Goal: Check status: Check status

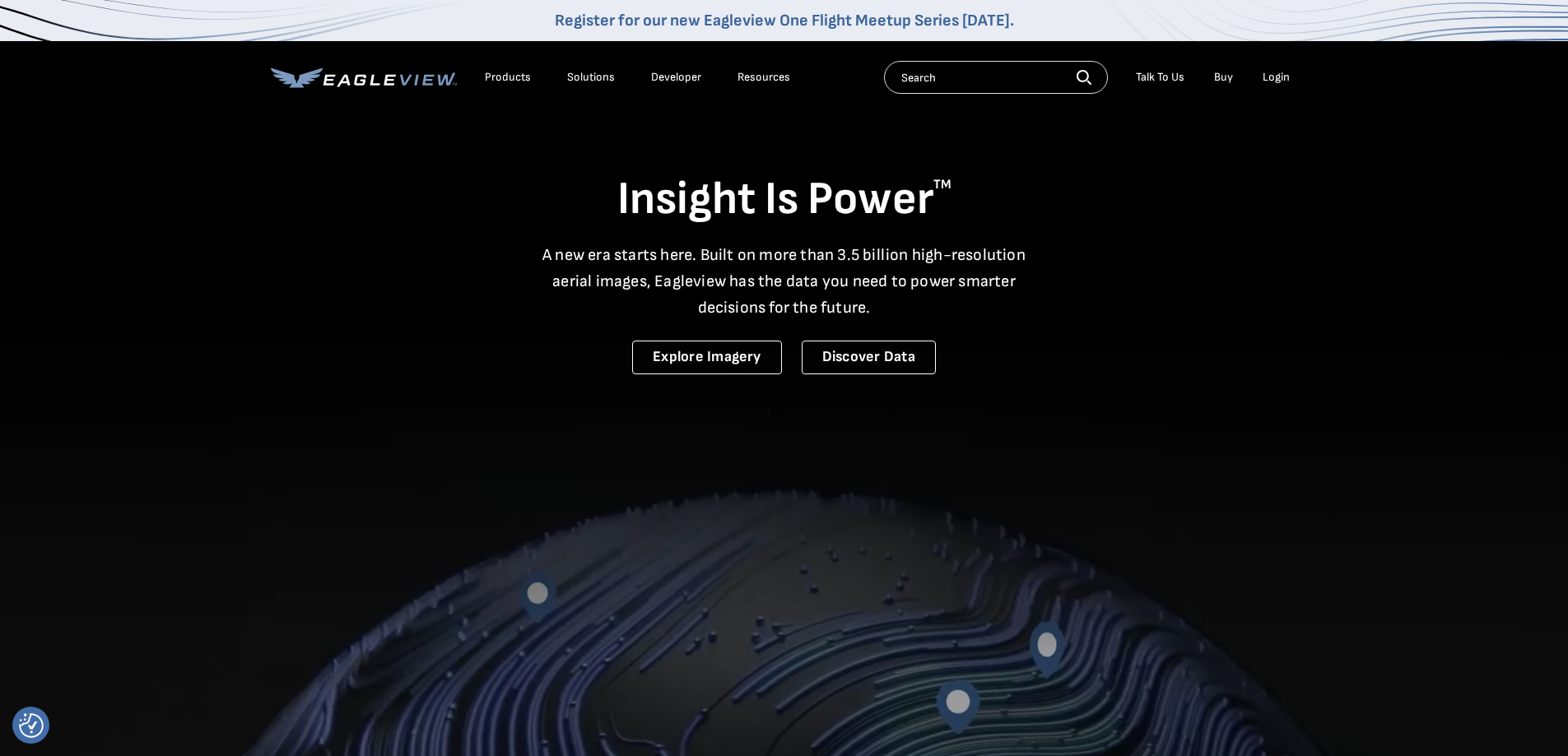
click at [1270, 75] on div "Login" at bounding box center [1276, 77] width 27 height 15
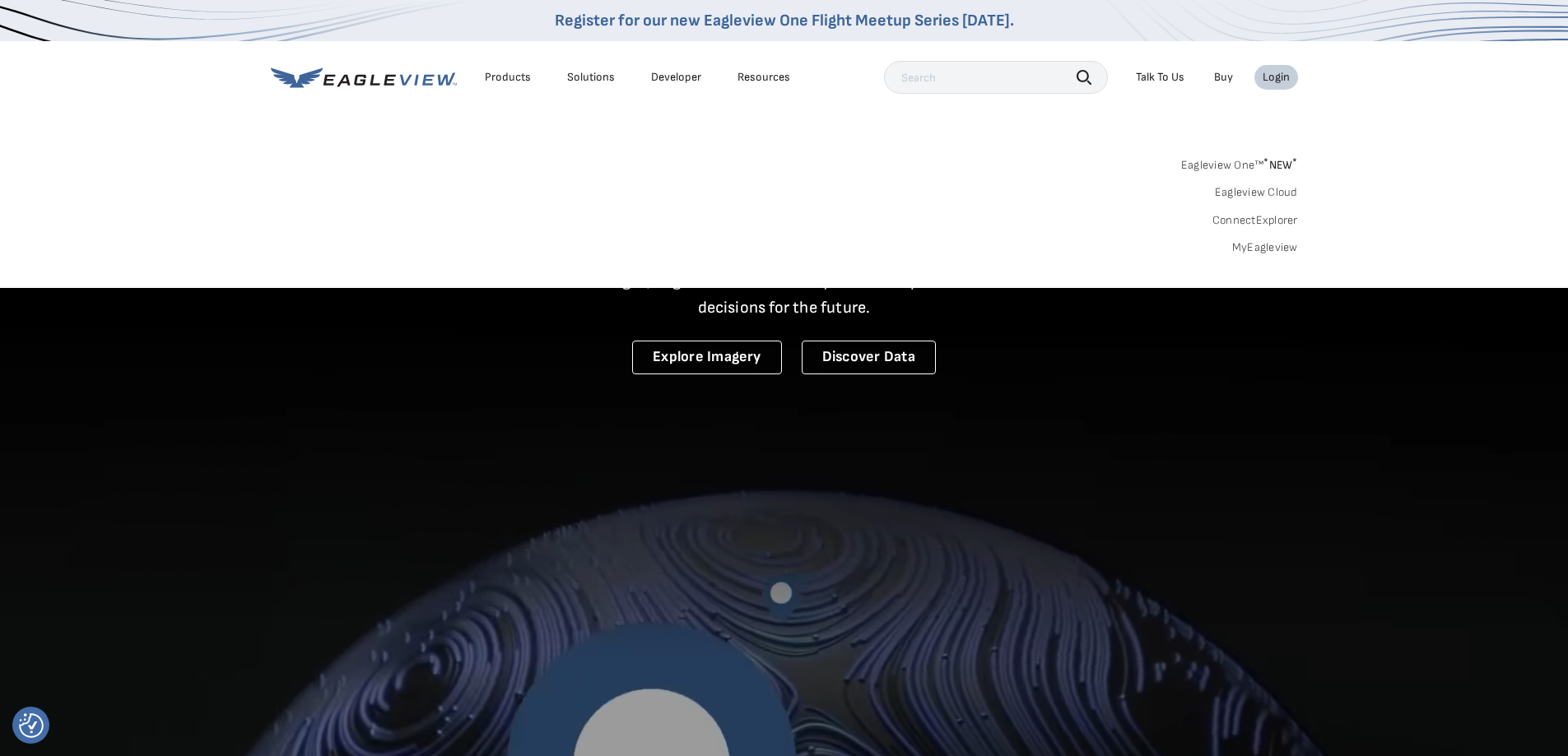
click at [1254, 251] on link "MyEagleview" at bounding box center [1265, 247] width 66 height 15
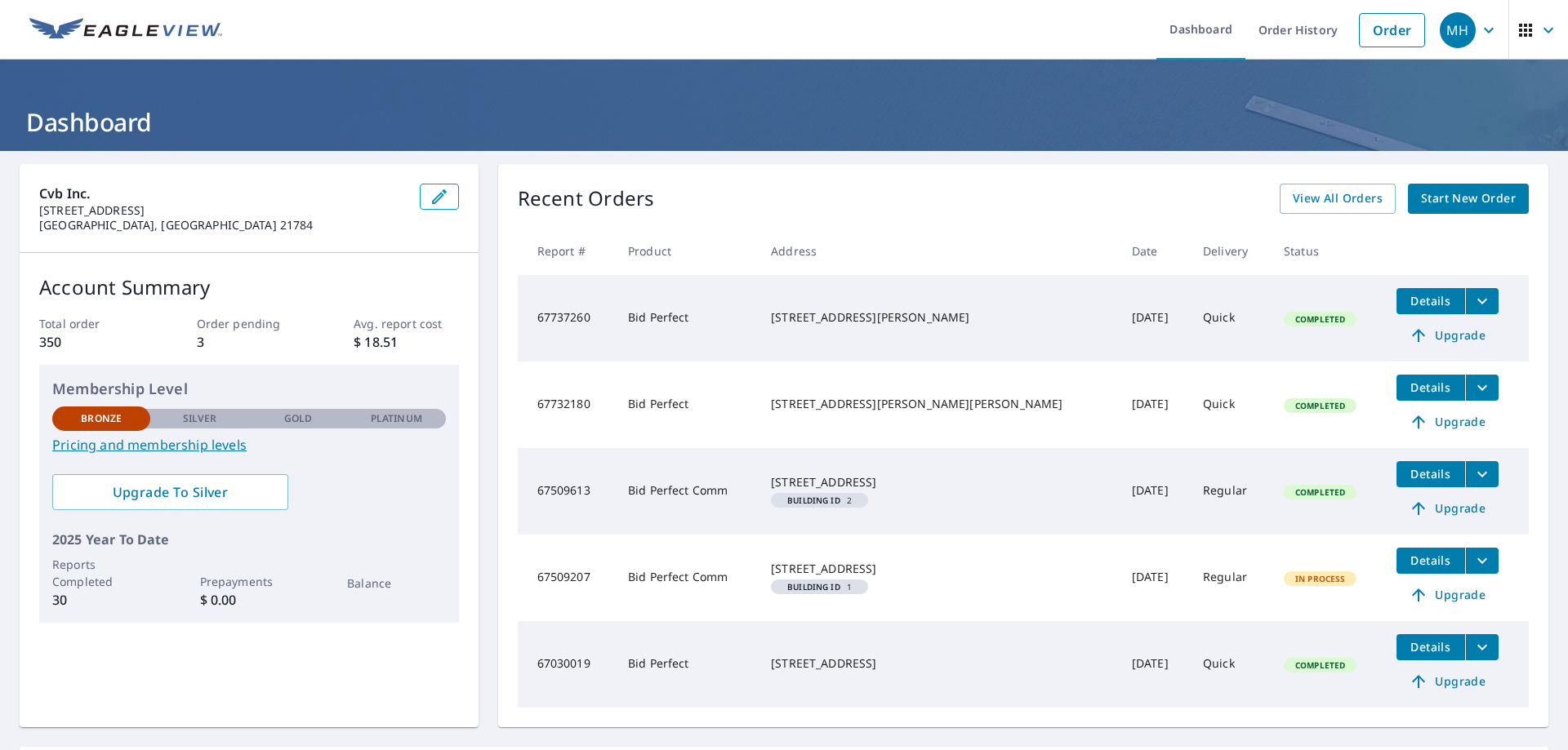
click at [1407, 298] on span "Details" at bounding box center [1431, 301] width 49 height 16
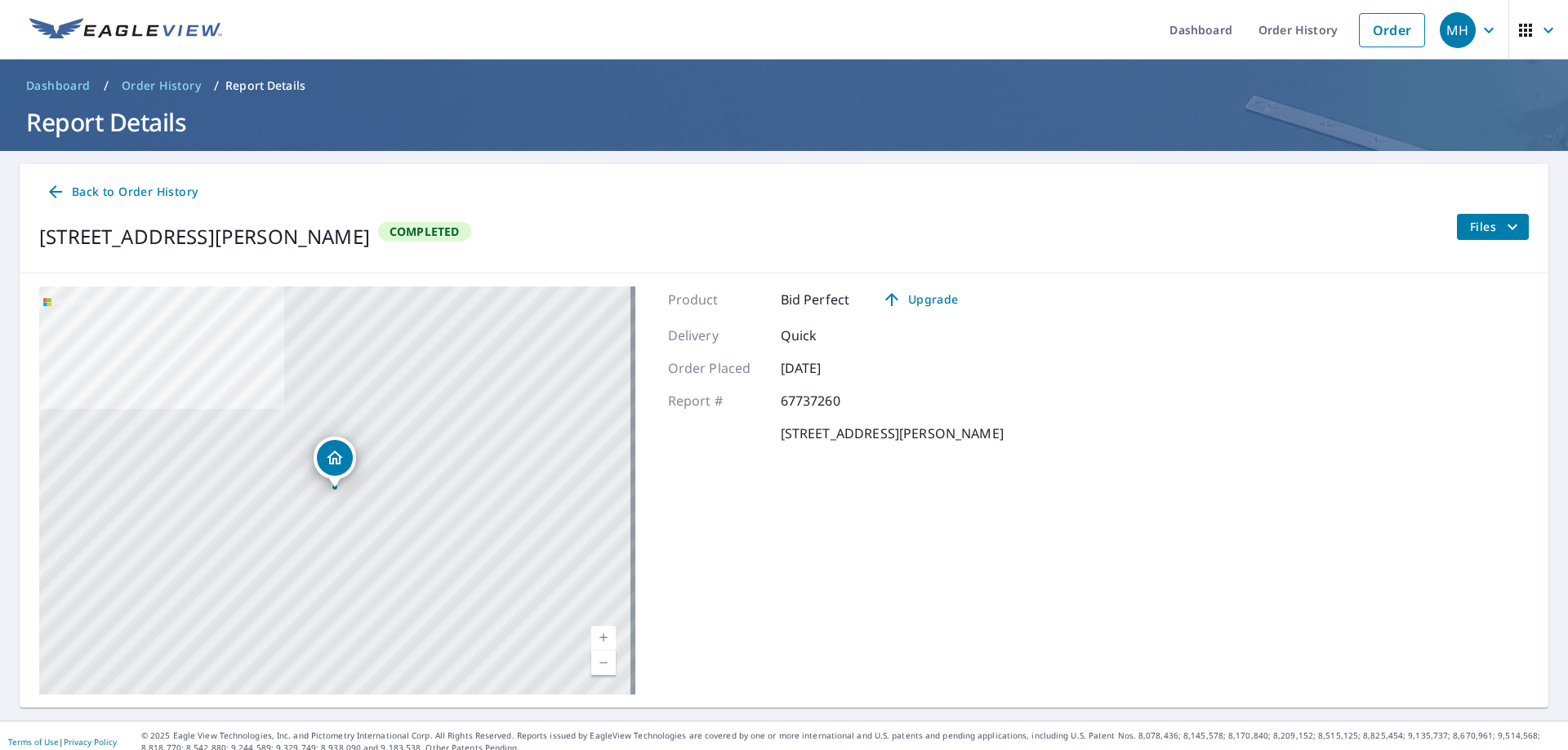
click at [1510, 231] on icon "filesDropdownBtn-67737260" at bounding box center [1513, 227] width 20 height 20
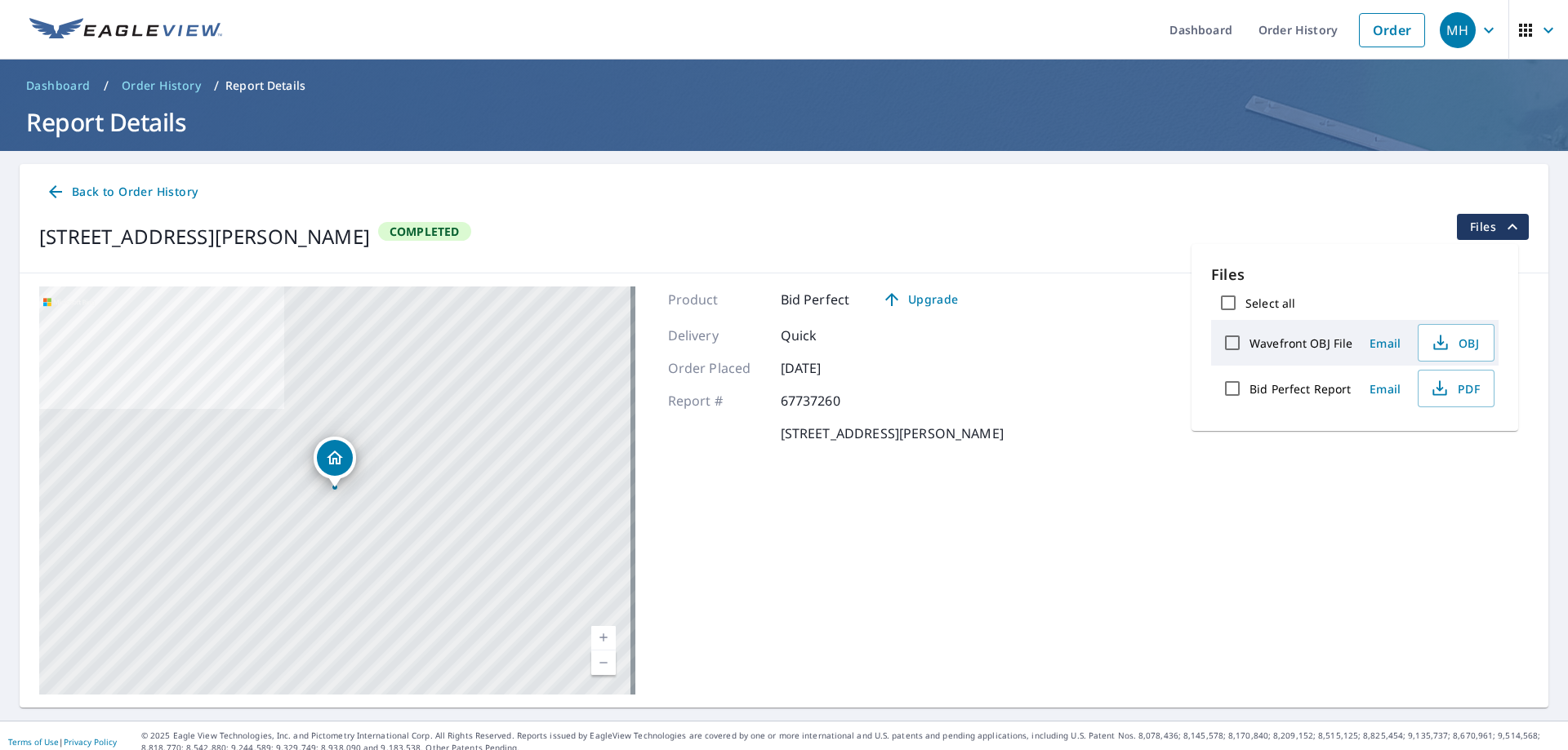
drag, startPoint x: 1055, startPoint y: 216, endPoint x: 1027, endPoint y: 207, distance: 29.4
click at [1055, 208] on div "Back to Order History [STREET_ADDRESS][PERSON_NAME] Completed Files" at bounding box center [784, 219] width 1528 height 110
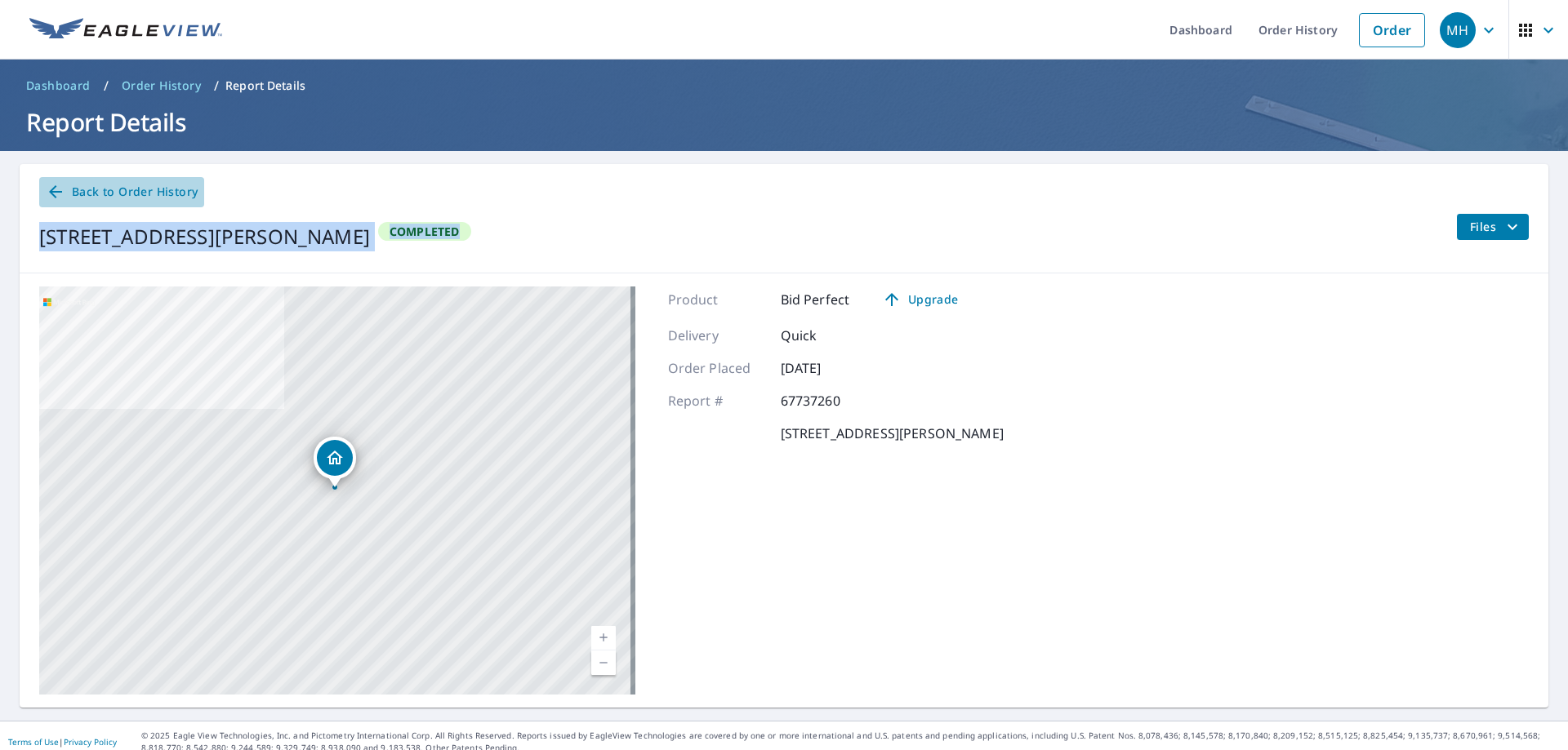
click at [53, 189] on icon at bounding box center [55, 191] width 13 height 13
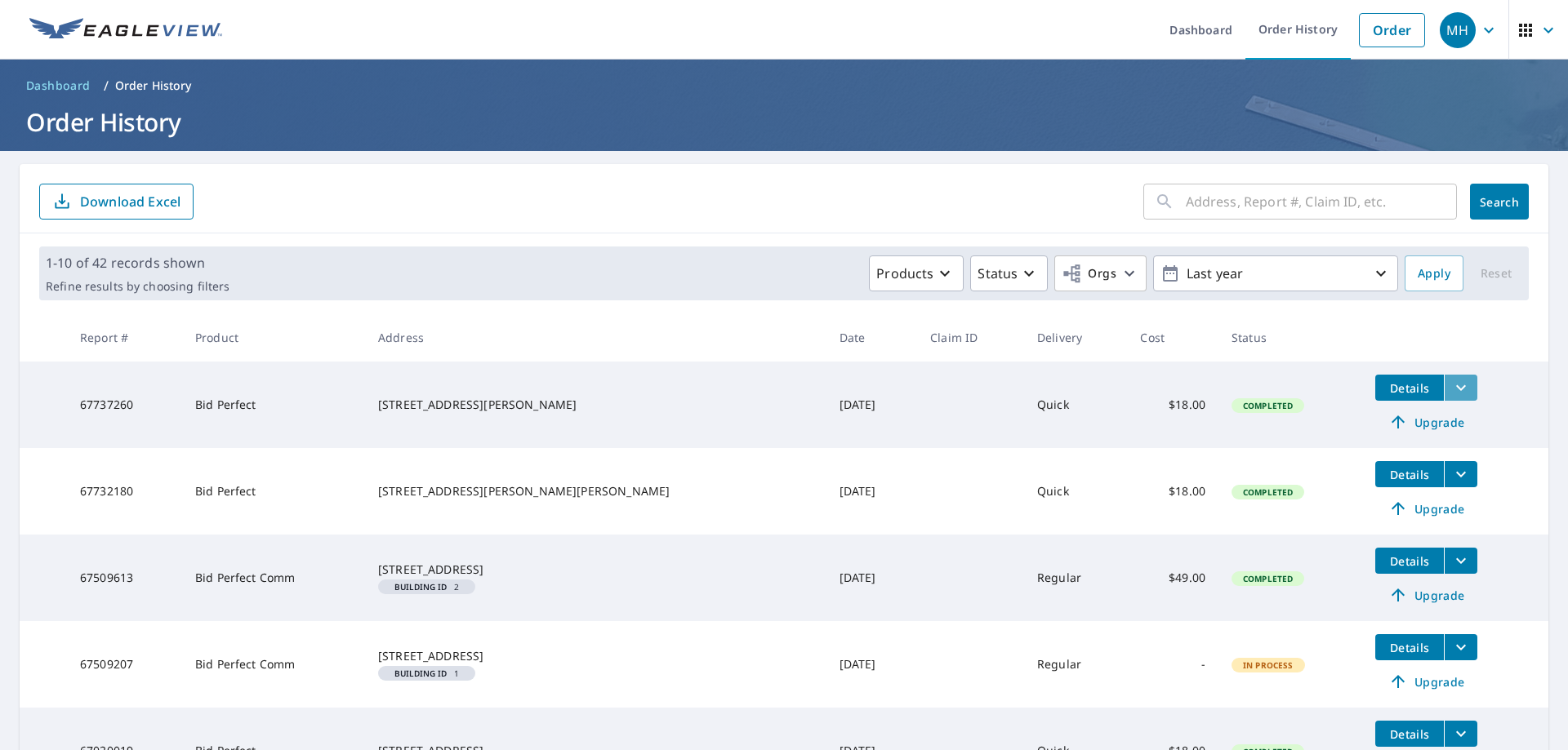
click at [1456, 389] on icon "filesDropdownBtn-67737260" at bounding box center [1461, 388] width 10 height 6
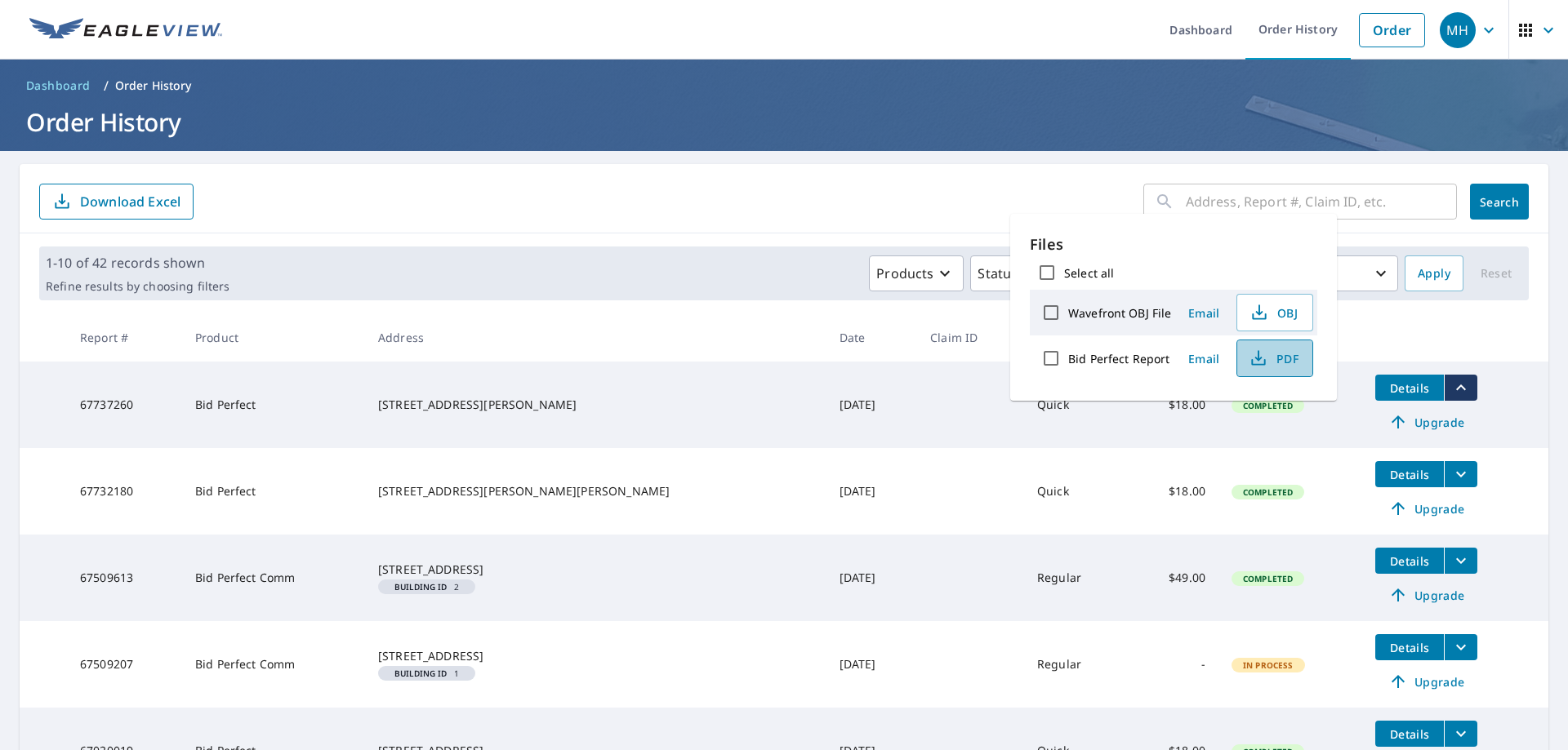
click at [1277, 362] on span "PDF" at bounding box center [1273, 358] width 52 height 20
click at [1379, 35] on link "Order" at bounding box center [1392, 30] width 66 height 35
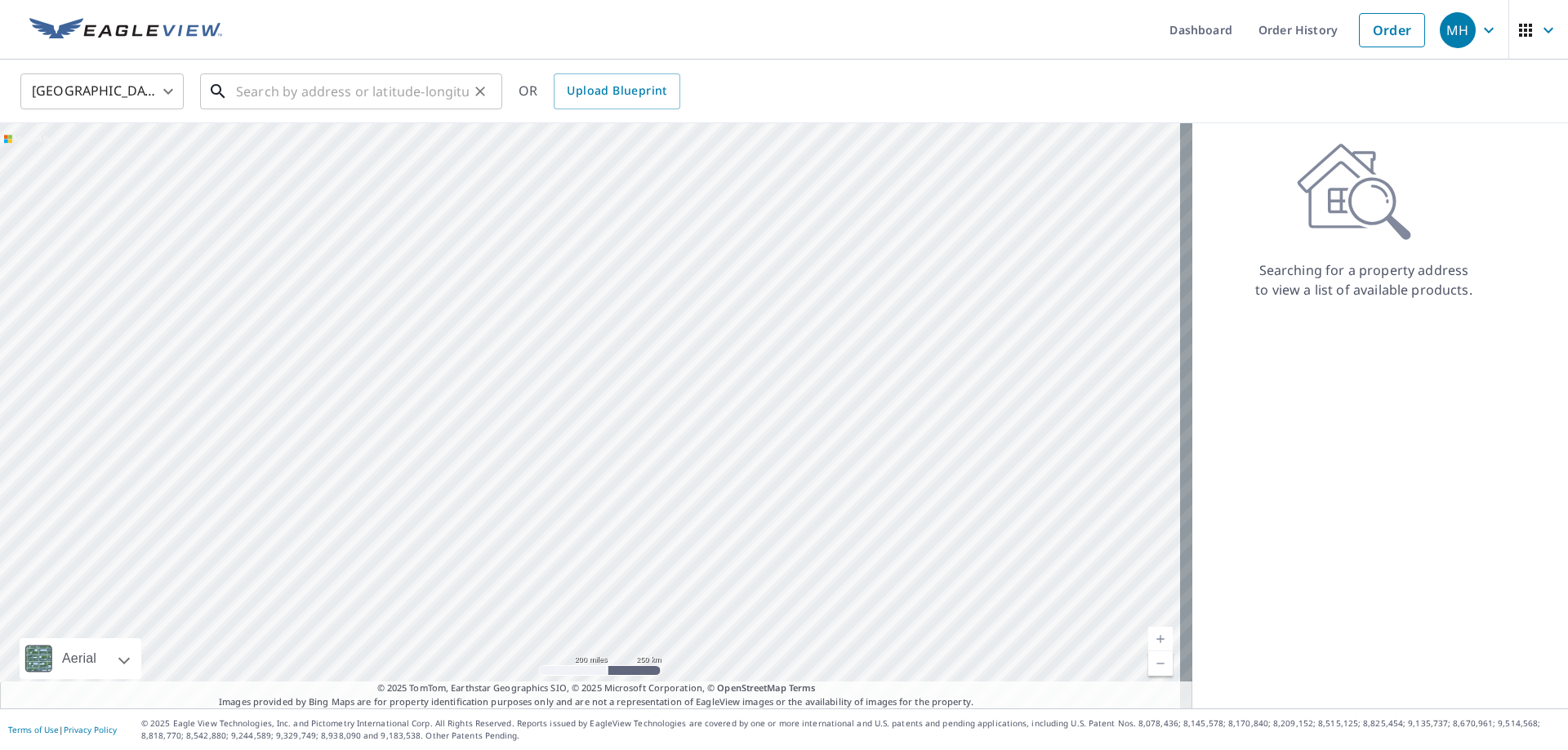
click at [278, 93] on input "text" at bounding box center [351, 91] width 233 height 46
click at [413, 87] on input "text" at bounding box center [351, 91] width 233 height 46
